Goal: Transaction & Acquisition: Obtain resource

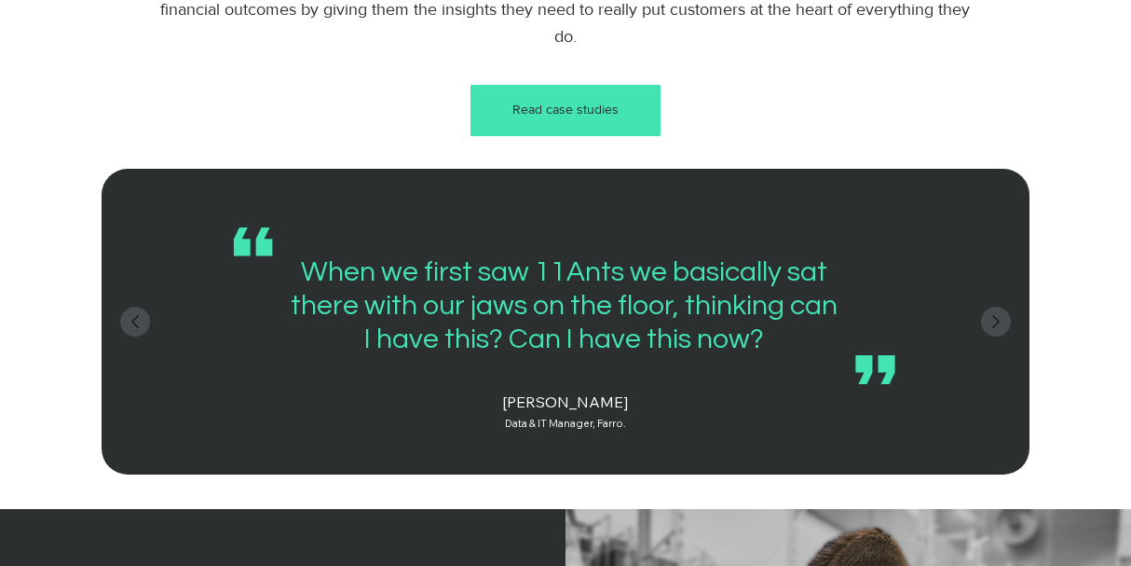
scroll to position [2330, 0]
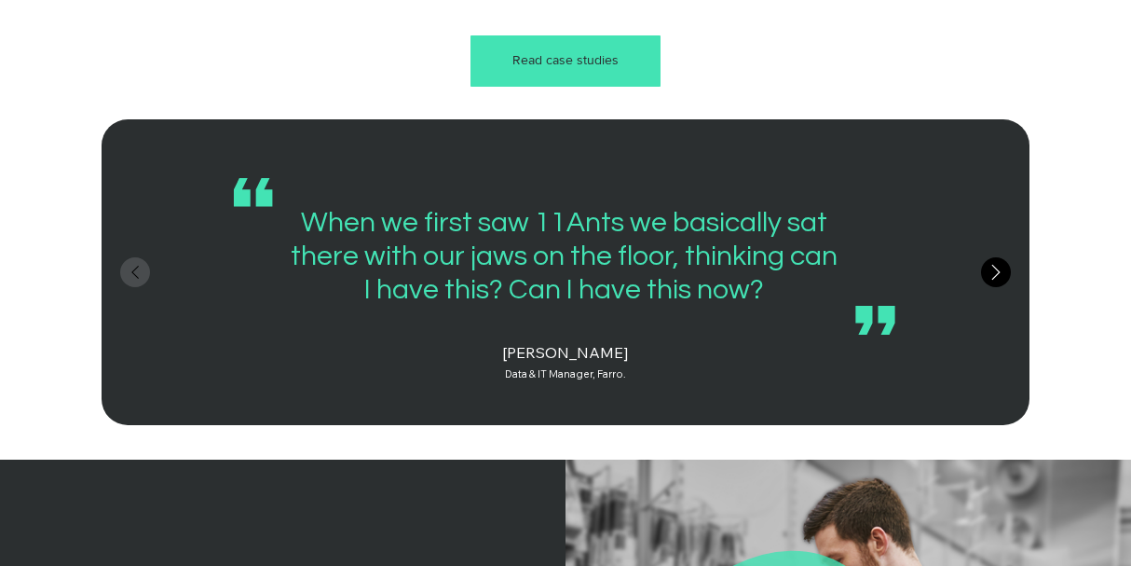
click at [1003, 285] on icon "Next" at bounding box center [996, 272] width 26 height 26
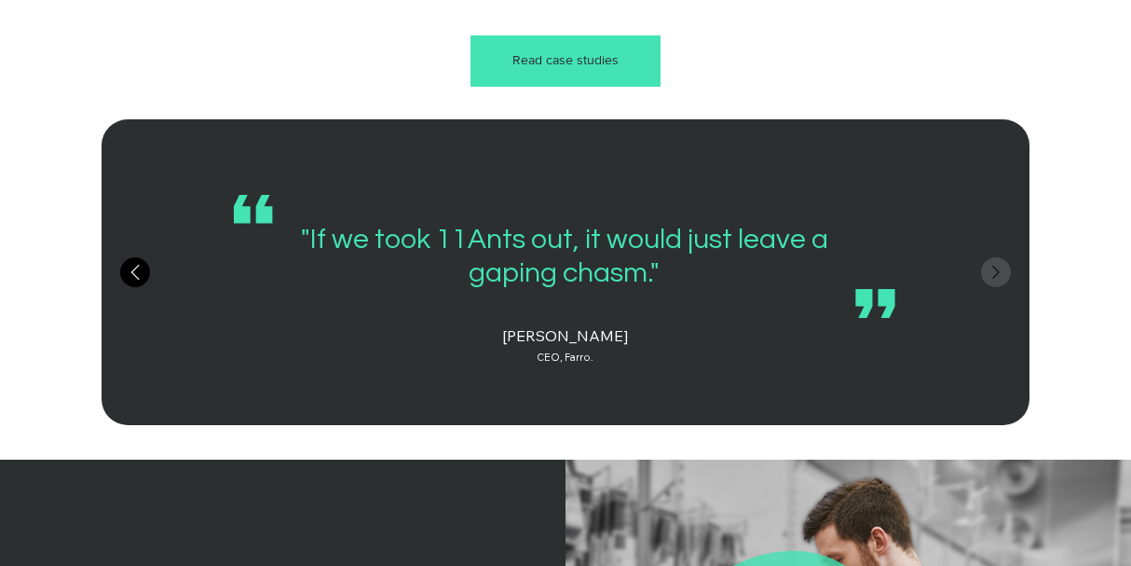
click at [130, 285] on icon "Previous" at bounding box center [135, 272] width 26 height 26
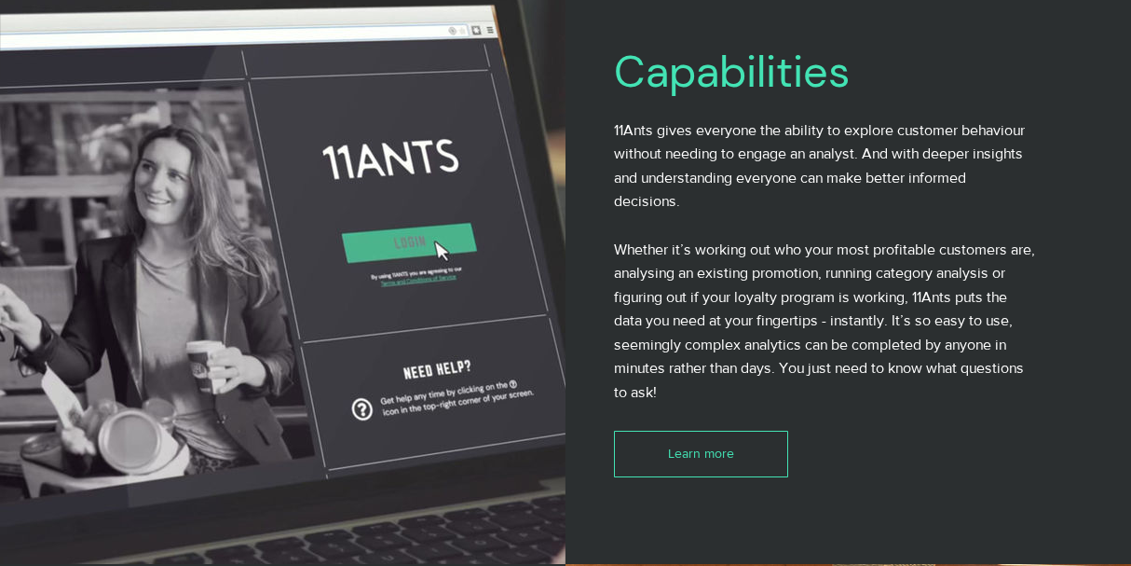
scroll to position [3541, 0]
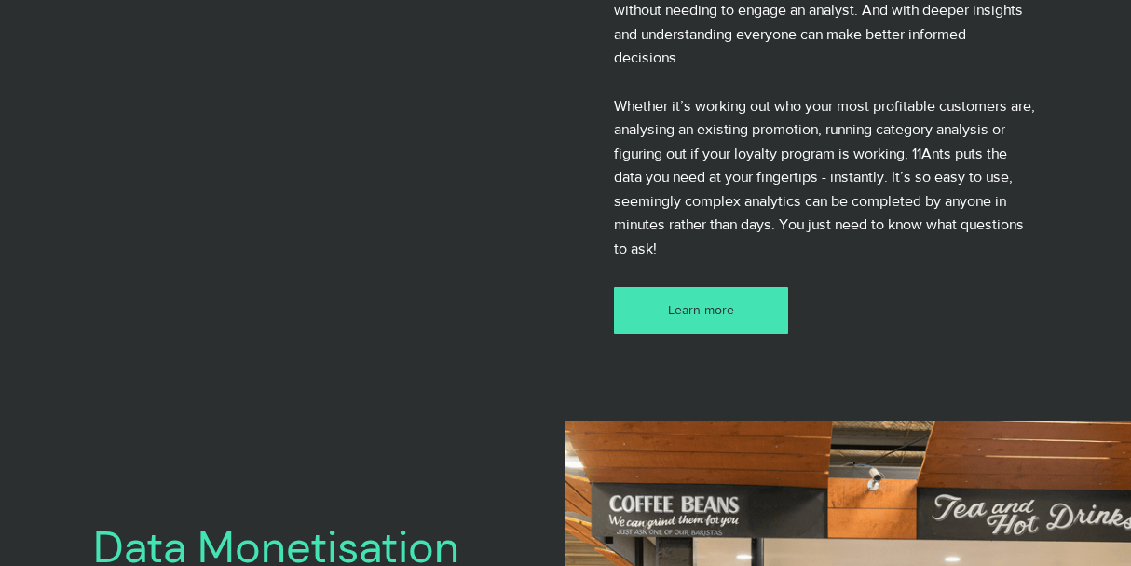
click at [721, 335] on link "Learn more" at bounding box center [701, 311] width 174 height 48
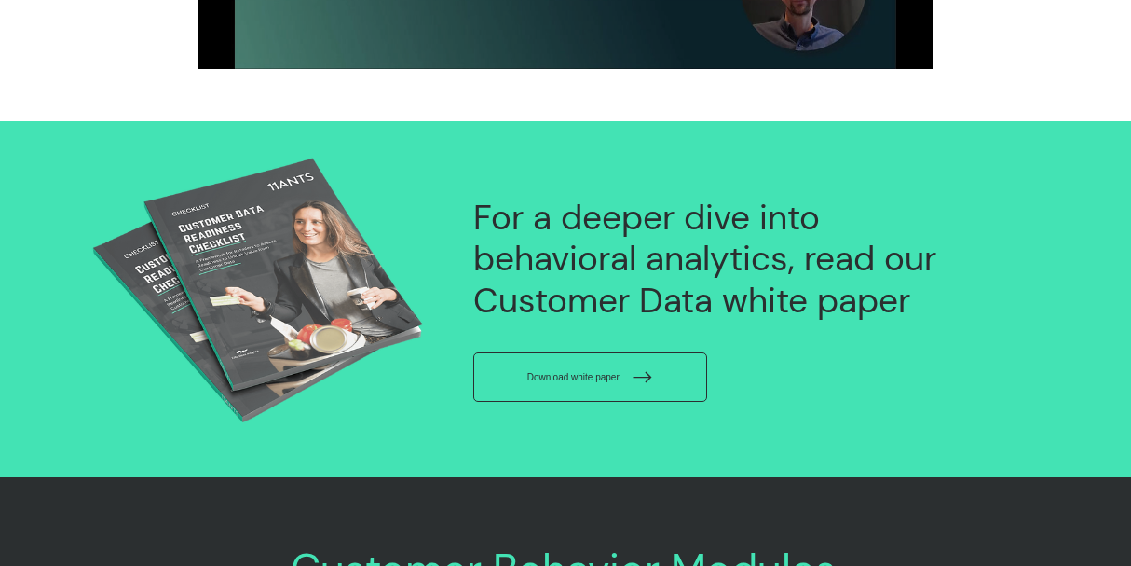
scroll to position [2889, 0]
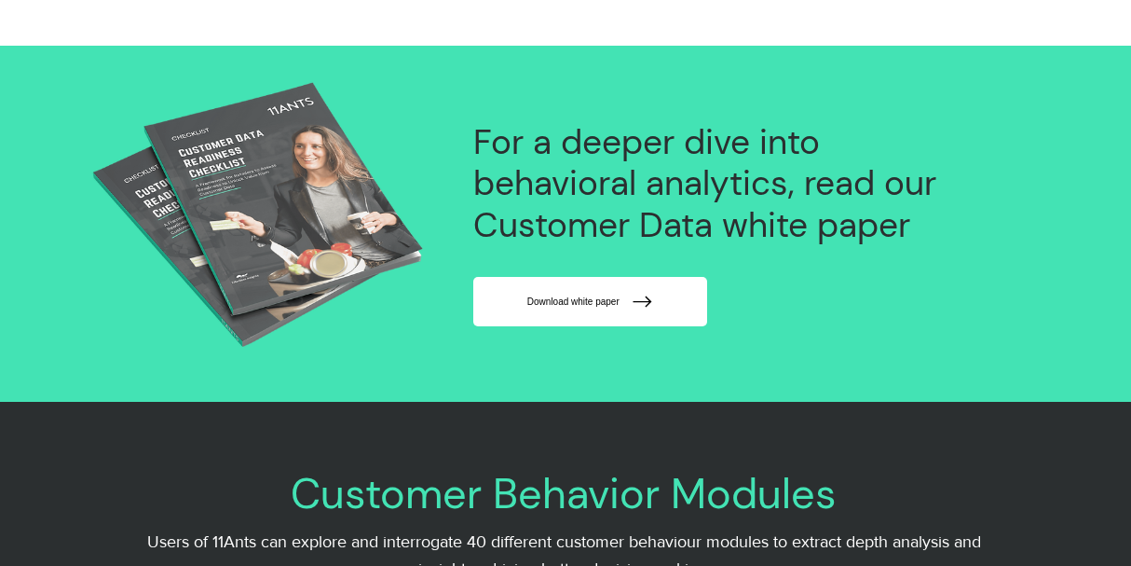
click at [654, 312] on icon "Download white paper" at bounding box center [642, 301] width 23 height 23
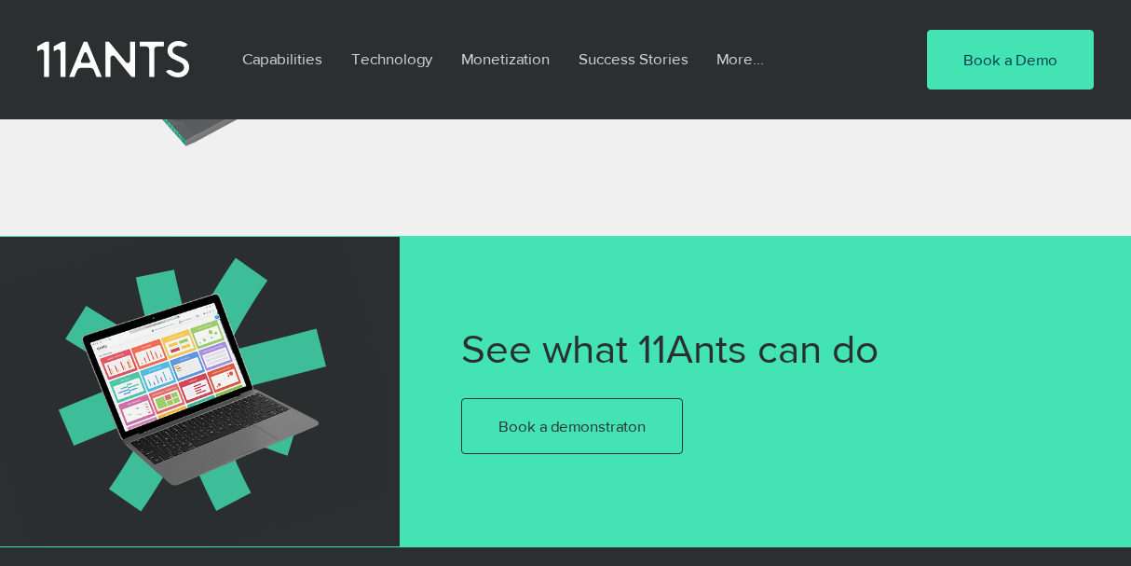
scroll to position [1491, 0]
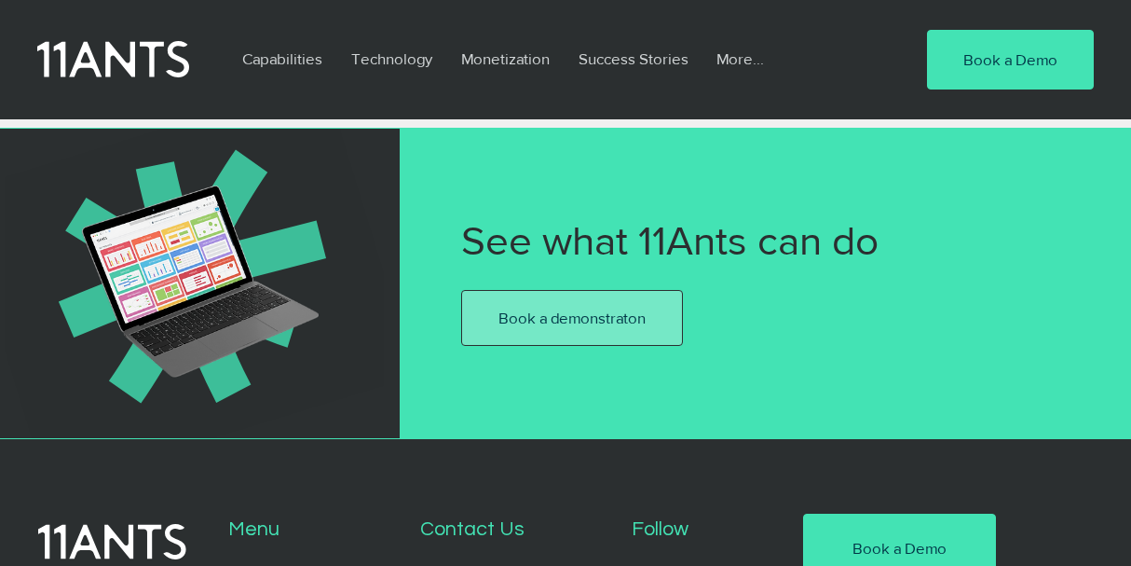
click at [585, 312] on span "Book a demonstraton" at bounding box center [572, 318] width 147 height 22
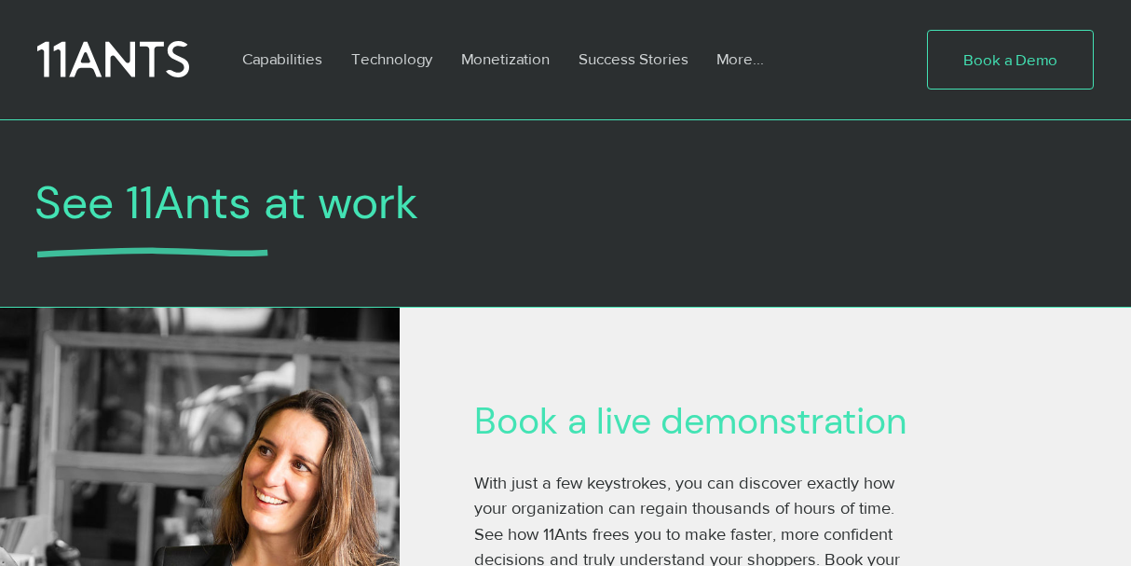
click at [985, 60] on span "Book a Demo" at bounding box center [1011, 59] width 94 height 22
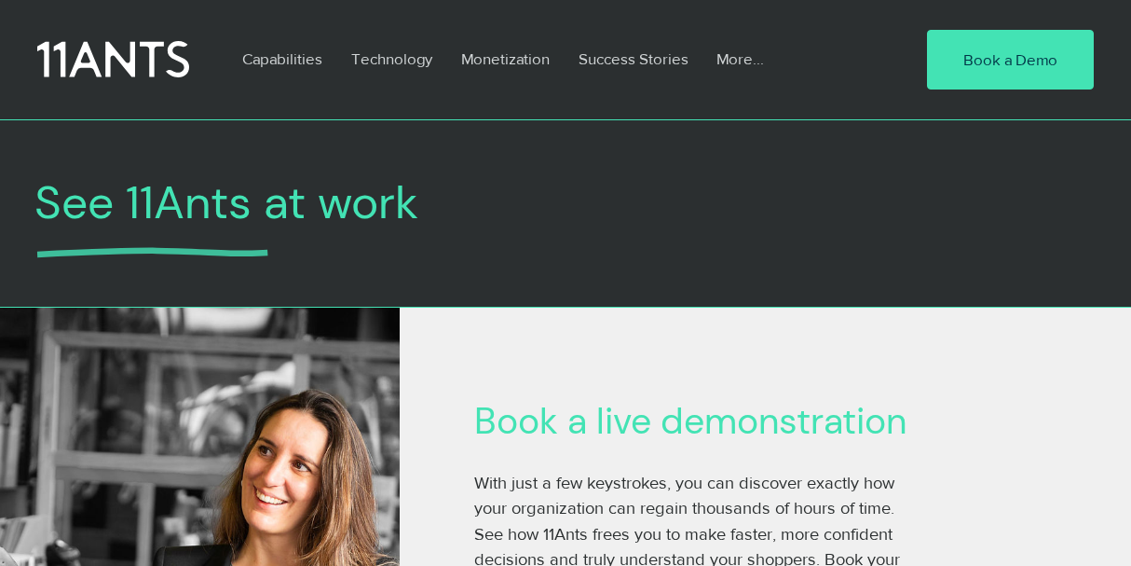
click at [280, 182] on span "See 11Ants at work" at bounding box center [226, 202] width 384 height 60
